Goal: Task Accomplishment & Management: Manage account settings

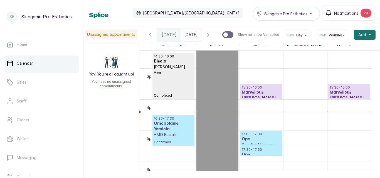
scroll to position [453, 0]
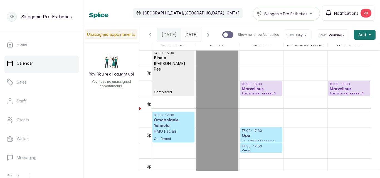
click at [256, 137] on h3 "Ope" at bounding box center [261, 136] width 39 height 6
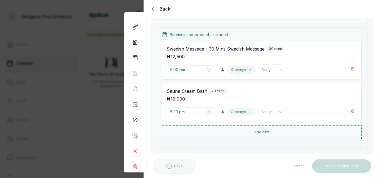
scroll to position [76, 0]
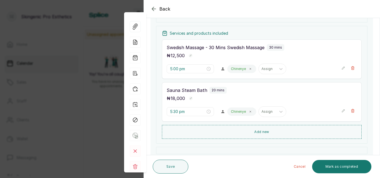
click at [154, 8] on icon "button" at bounding box center [153, 9] width 7 height 7
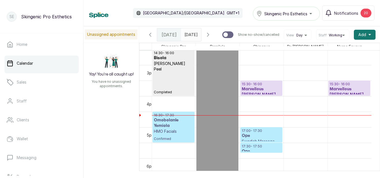
click at [182, 137] on p "Confirmed" at bounding box center [173, 137] width 39 height 7
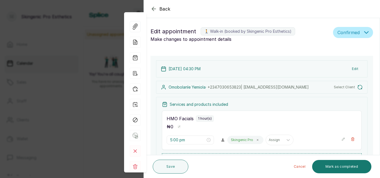
type input "4:30 pm"
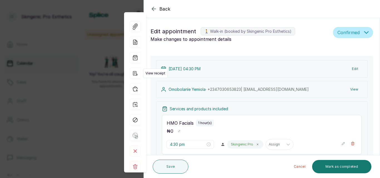
click at [138, 72] on icon "button" at bounding box center [135, 73] width 11 height 11
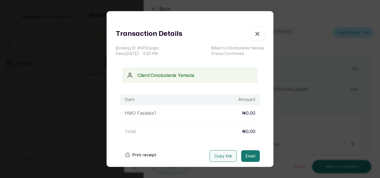
click at [254, 34] on icon "button" at bounding box center [257, 34] width 7 height 7
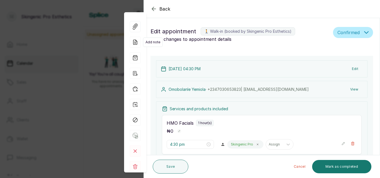
click at [133, 41] on icon at bounding box center [135, 42] width 11 height 11
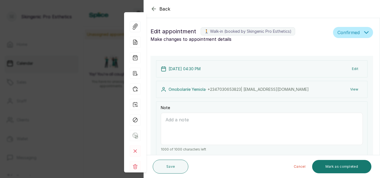
click at [173, 122] on textarea "Note" at bounding box center [262, 129] width 202 height 32
click at [174, 132] on textarea "leadway: 25200491/0" at bounding box center [262, 129] width 202 height 32
click at [187, 139] on textarea "leadway: 25200491/0" at bounding box center [262, 129] width 202 height 32
type textarea "leadway: 25200491/0"
click at [180, 168] on button "Save" at bounding box center [171, 167] width 36 height 14
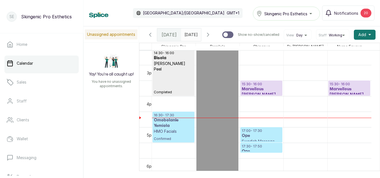
click at [265, 85] on p "15:30 - 16:00" at bounding box center [261, 84] width 39 height 4
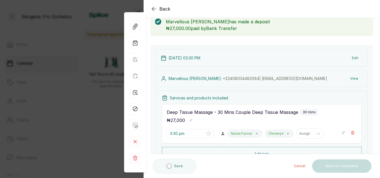
scroll to position [35, 0]
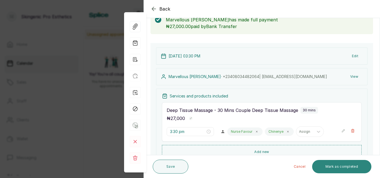
click at [334, 164] on button "Mark as completed" at bounding box center [341, 166] width 59 height 13
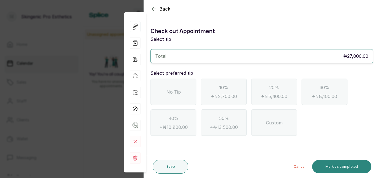
scroll to position [0, 0]
click at [185, 102] on div "No Tip" at bounding box center [173, 92] width 46 height 26
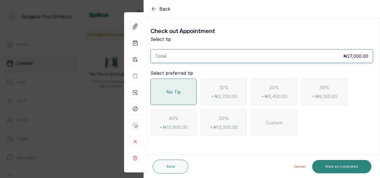
click at [351, 168] on button "Mark as completed" at bounding box center [341, 166] width 59 height 13
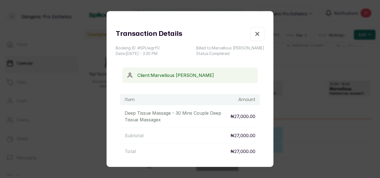
click at [252, 30] on button "Show no-show/cancelled" at bounding box center [257, 34] width 14 height 14
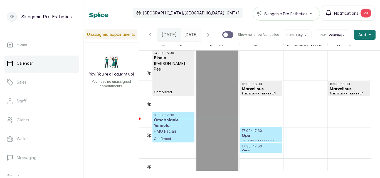
click at [258, 132] on p "17:00 - 17:30" at bounding box center [261, 131] width 39 height 4
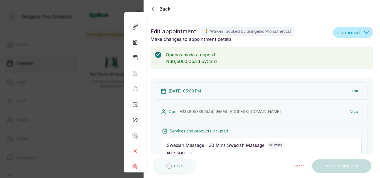
click at [297, 61] on p "₦30,500.00 paid by Card" at bounding box center [267, 61] width 203 height 7
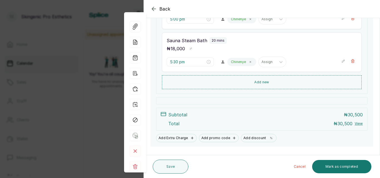
scroll to position [159, 0]
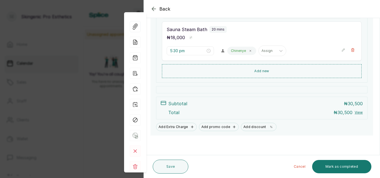
click at [153, 8] on icon "button" at bounding box center [153, 9] width 7 height 7
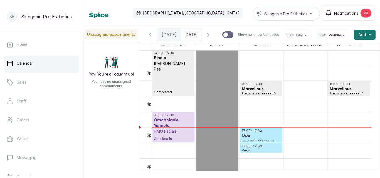
click at [262, 138] on h3 "Ope" at bounding box center [261, 136] width 39 height 6
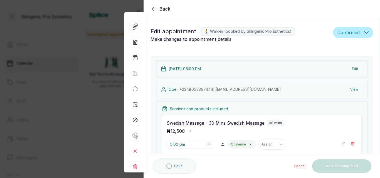
click at [358, 33] on button "Confirmed" at bounding box center [353, 32] width 40 height 11
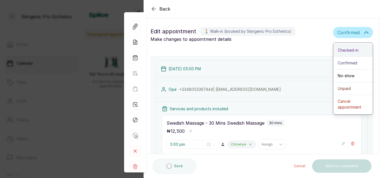
click at [343, 53] on button "Checked-in" at bounding box center [352, 50] width 39 height 13
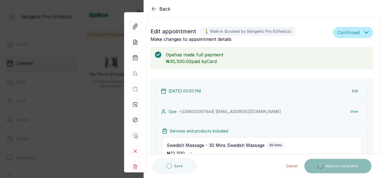
click at [359, 32] on button "Confirmed" at bounding box center [353, 32] width 40 height 11
